Goal: Task Accomplishment & Management: Use online tool/utility

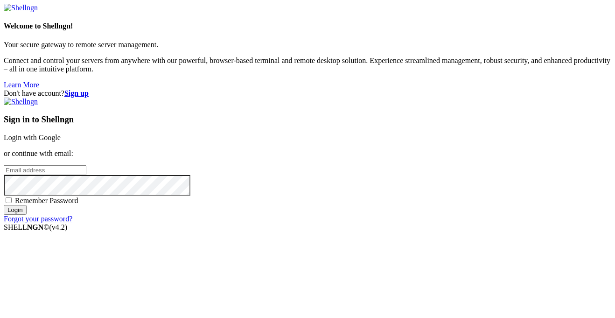
click at [86, 165] on input "email" at bounding box center [45, 170] width 83 height 10
type input "hddhater@gmail.com"
click at [4, 205] on input "Login" at bounding box center [15, 210] width 23 height 10
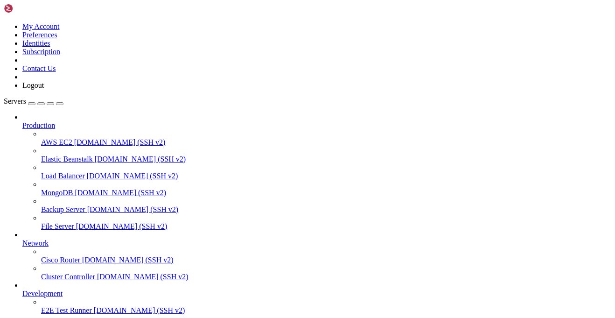
scroll to position [59, 0]
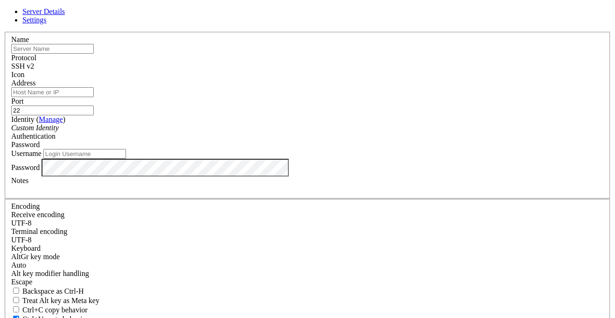
type input "hddhater@gmail.com"
click at [47, 24] on span "Settings" at bounding box center [34, 20] width 24 height 8
click at [4, 32] on icon at bounding box center [4, 32] width 0 height 0
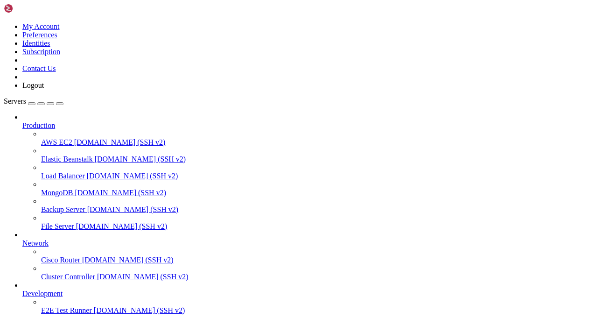
scroll to position [83, 0]
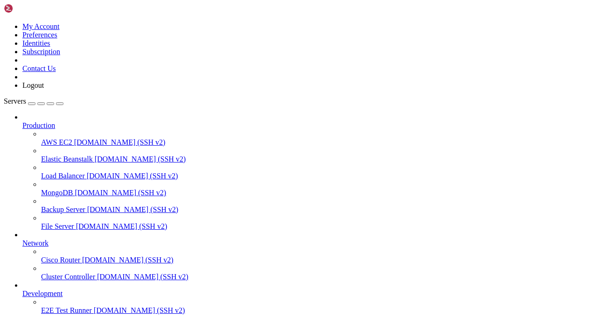
drag, startPoint x: 17, startPoint y: 715, endPoint x: 41, endPoint y: 736, distance: 31.4
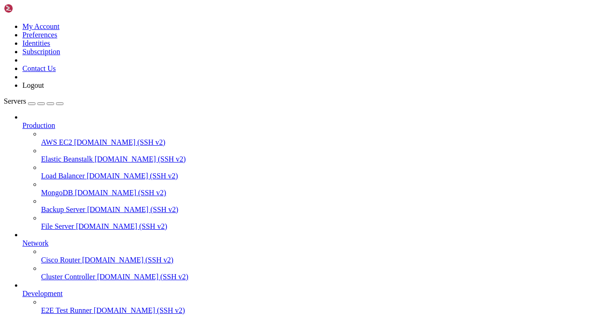
type input "smb://[URL]"
